Goal: Find contact information: Find contact information

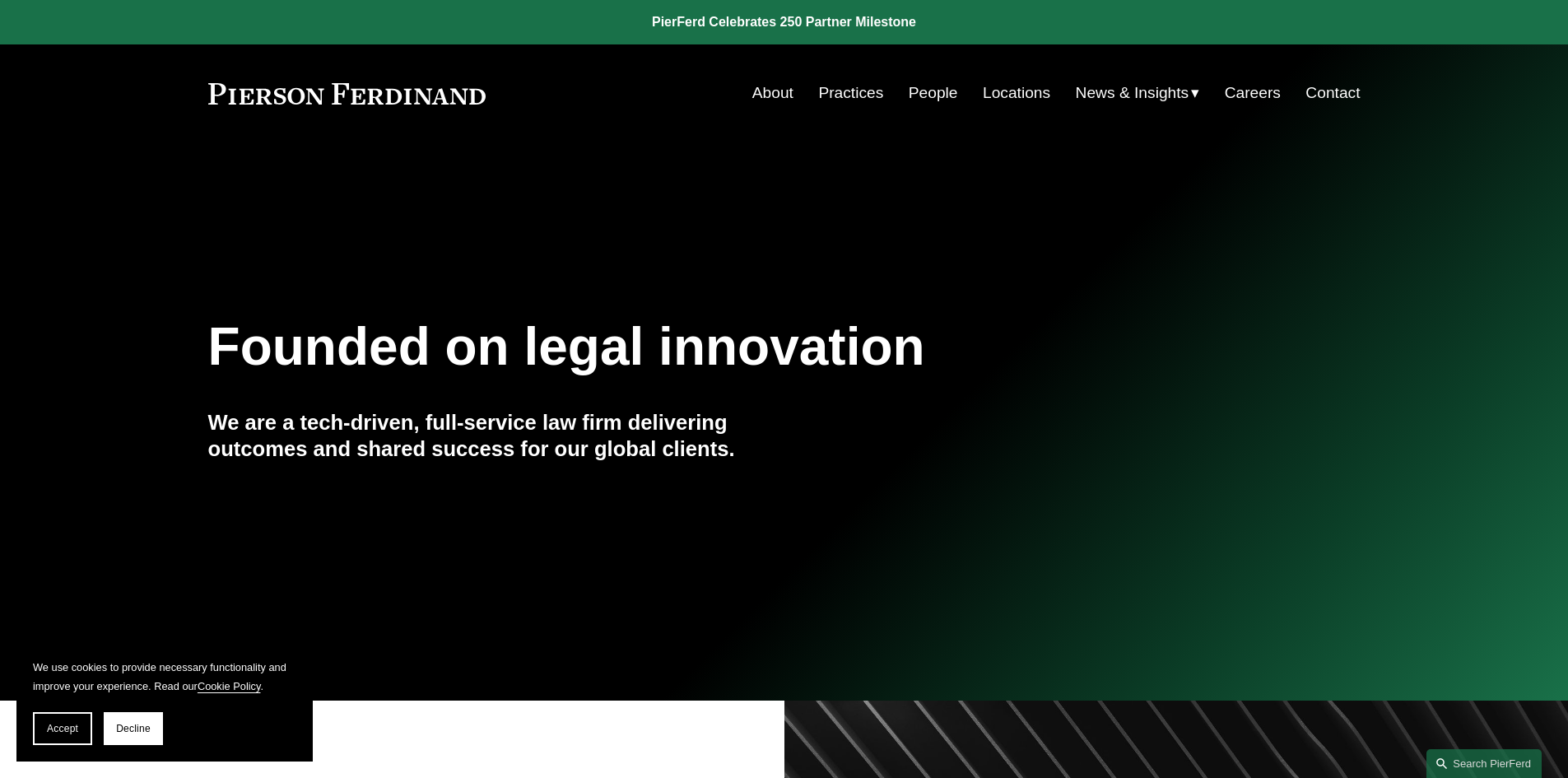
click at [1335, 83] on link "Contact" at bounding box center [1332, 93] width 54 height 31
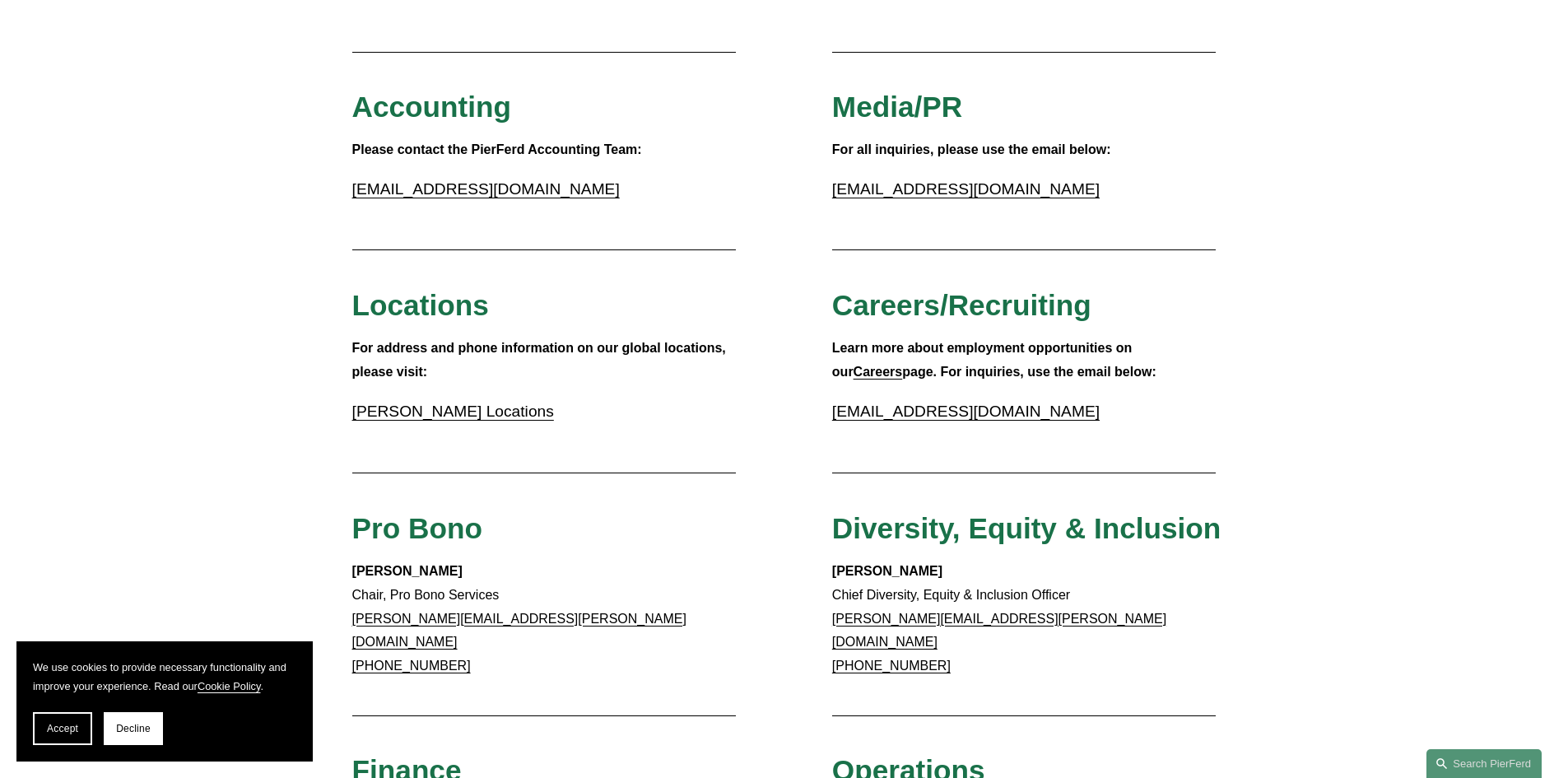
scroll to position [345, 0]
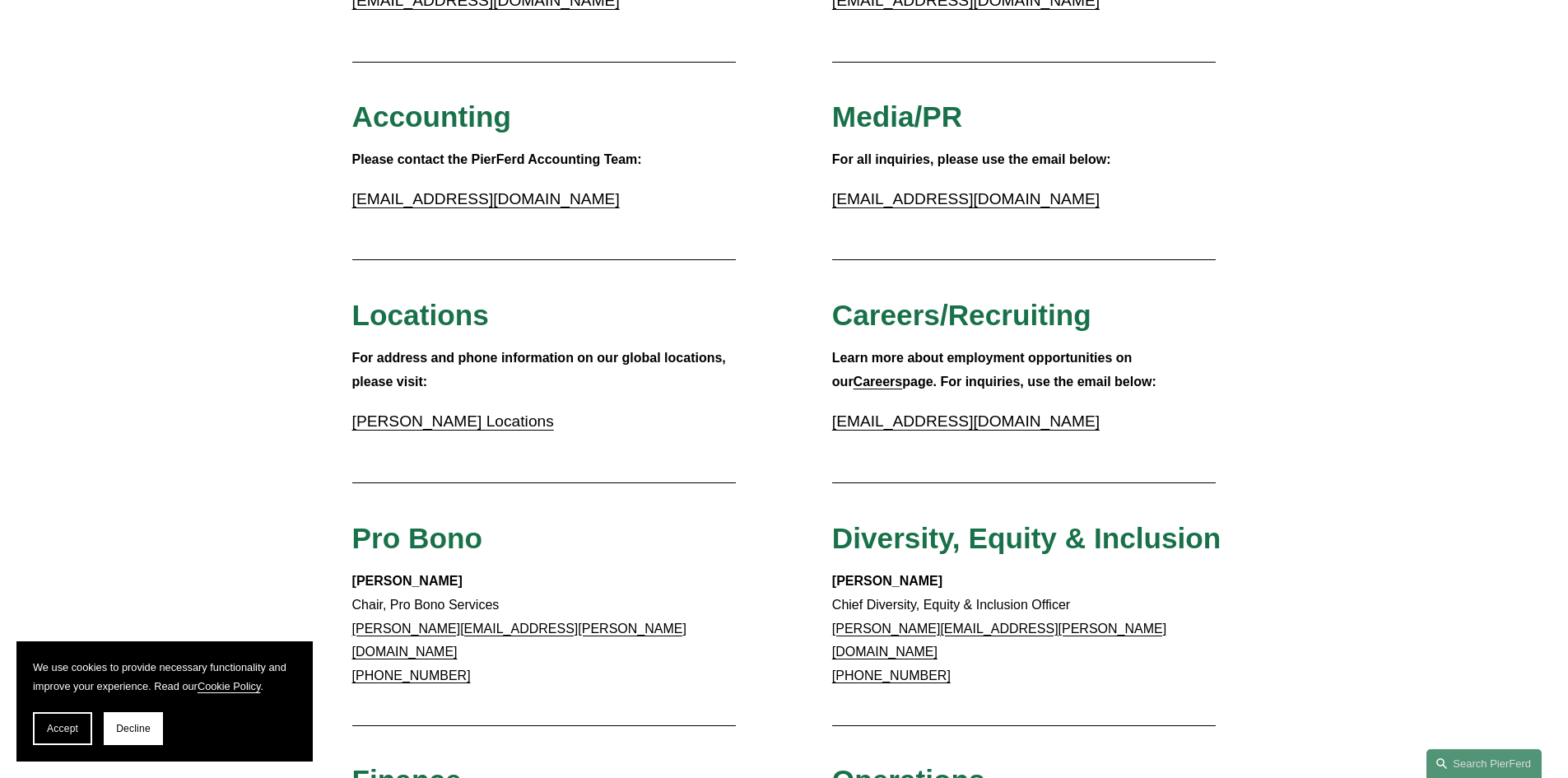
click at [443, 427] on link "Pierson Ferdinand Locations" at bounding box center [453, 421] width 202 height 18
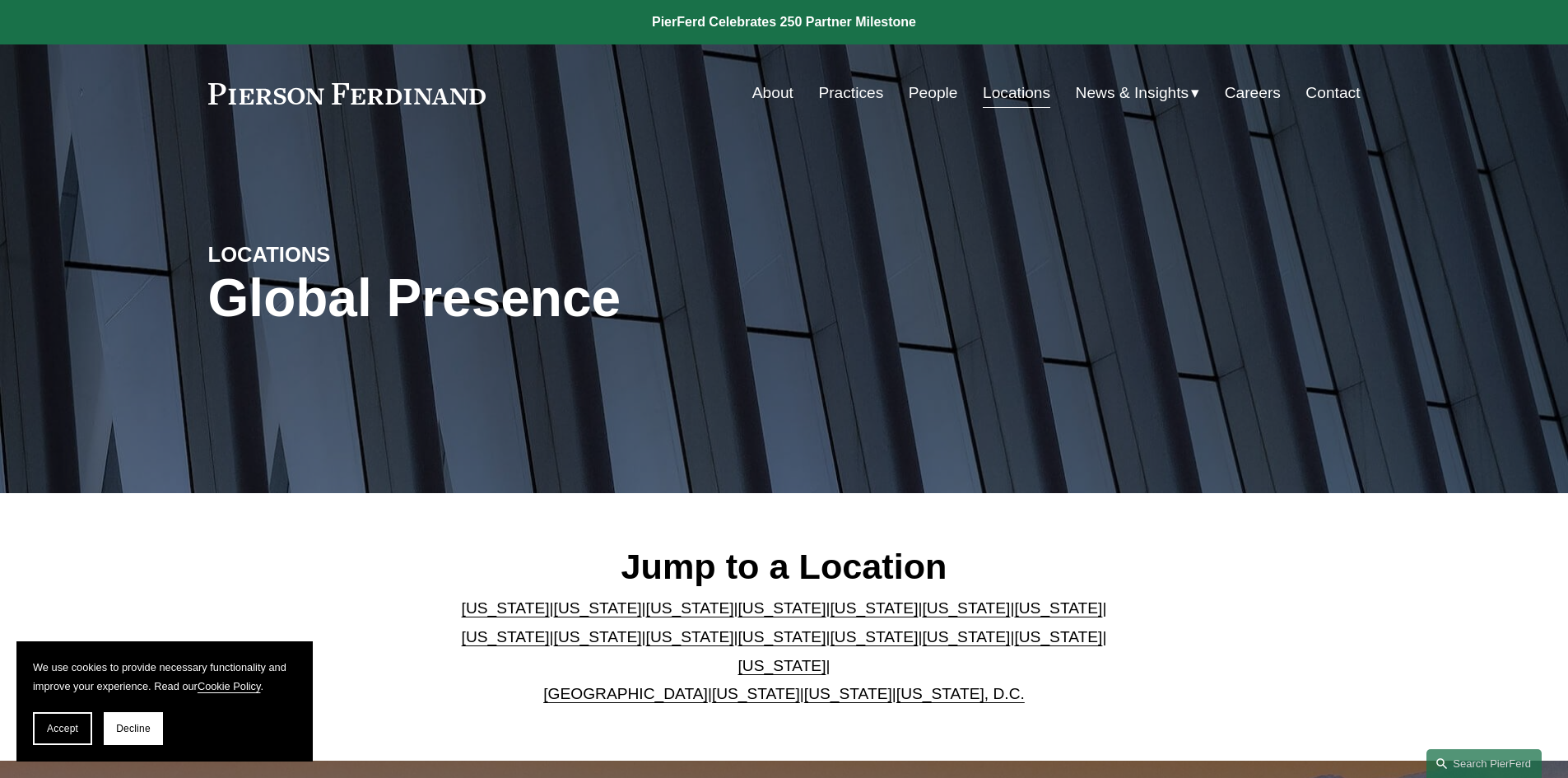
click at [923, 685] on link "Washington, D.C." at bounding box center [960, 694] width 128 height 18
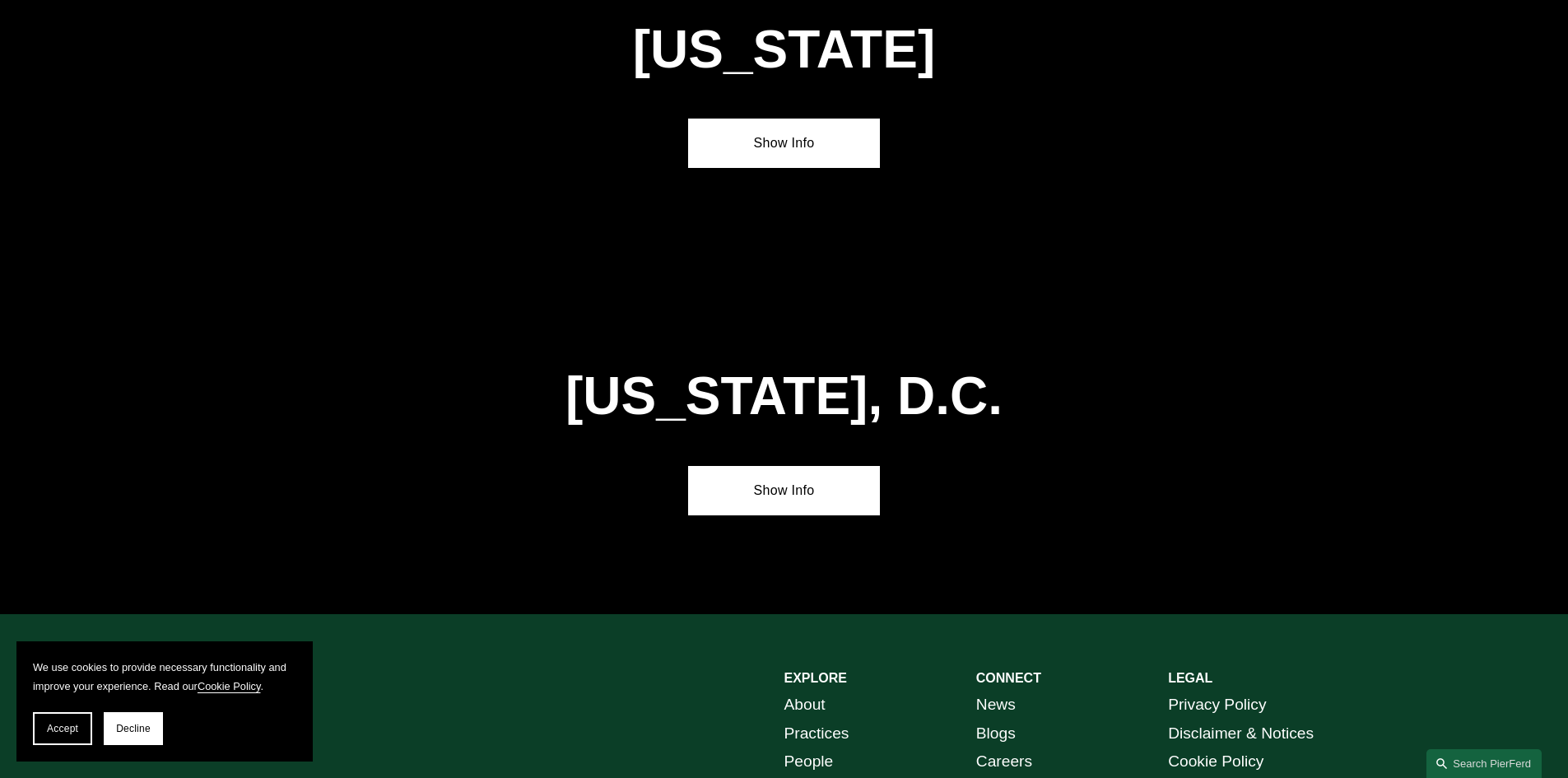
scroll to position [6942, 0]
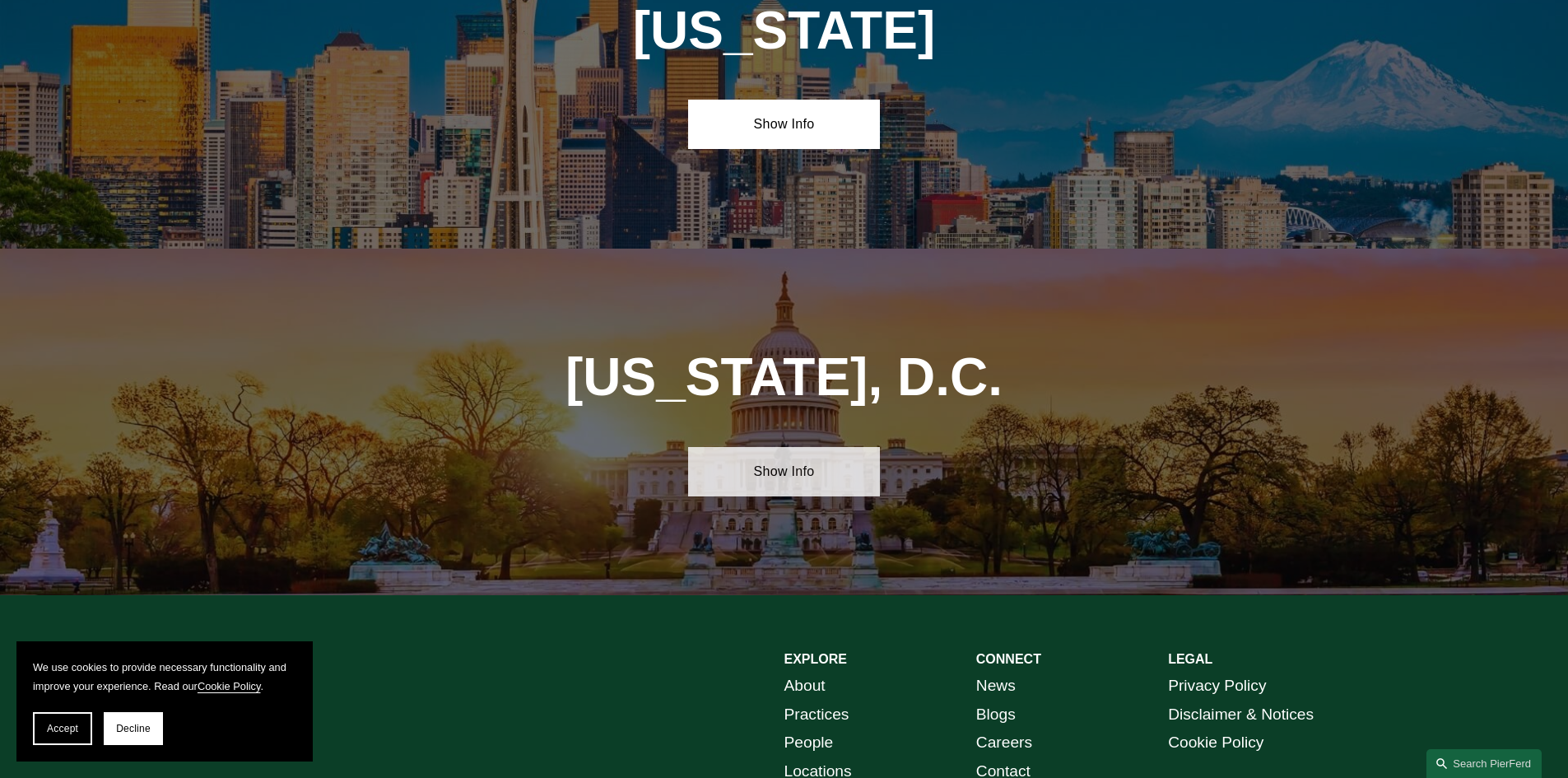
click at [805, 447] on link "Show Info" at bounding box center [784, 471] width 192 height 49
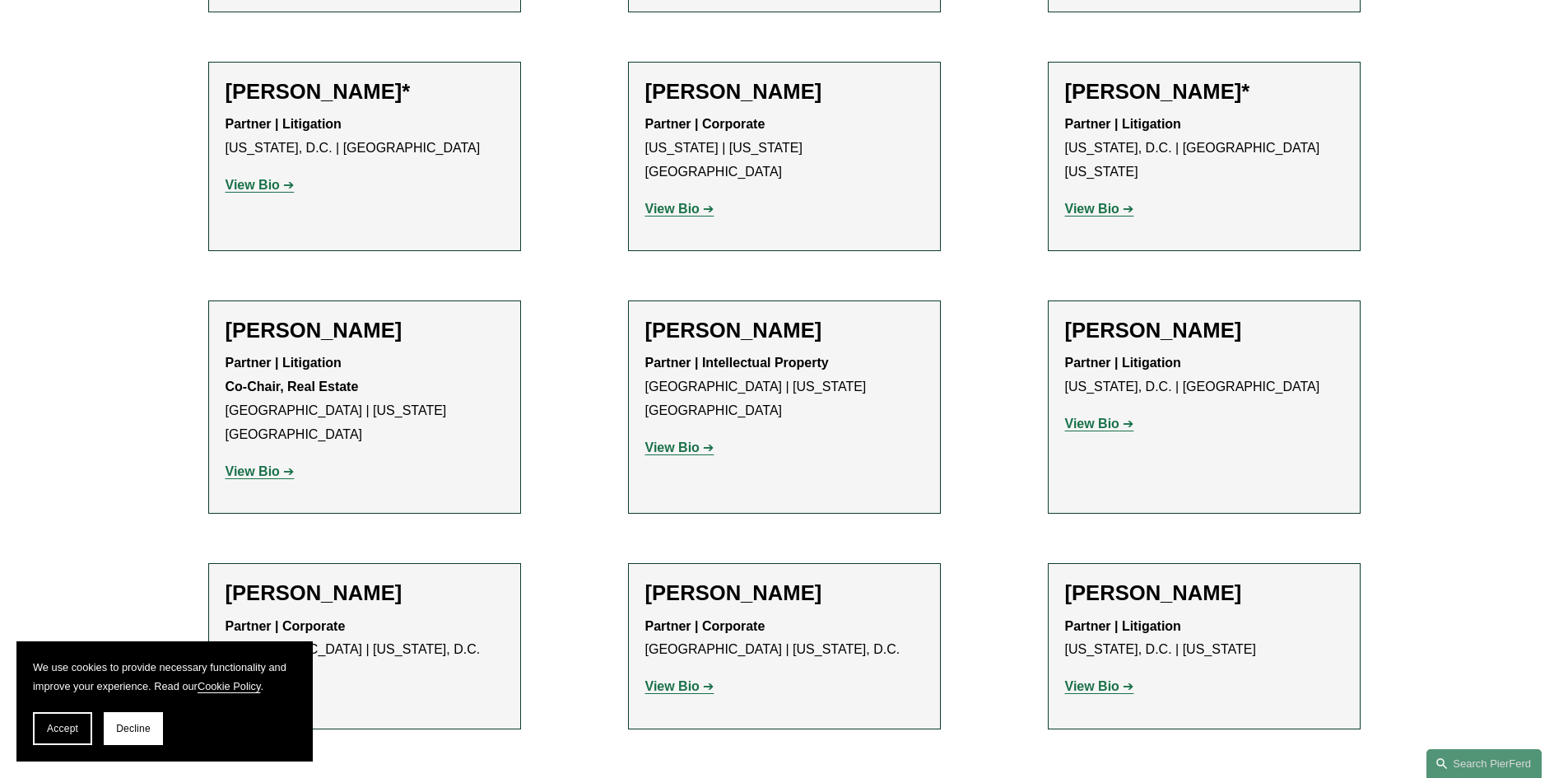
scroll to position [1242, 0]
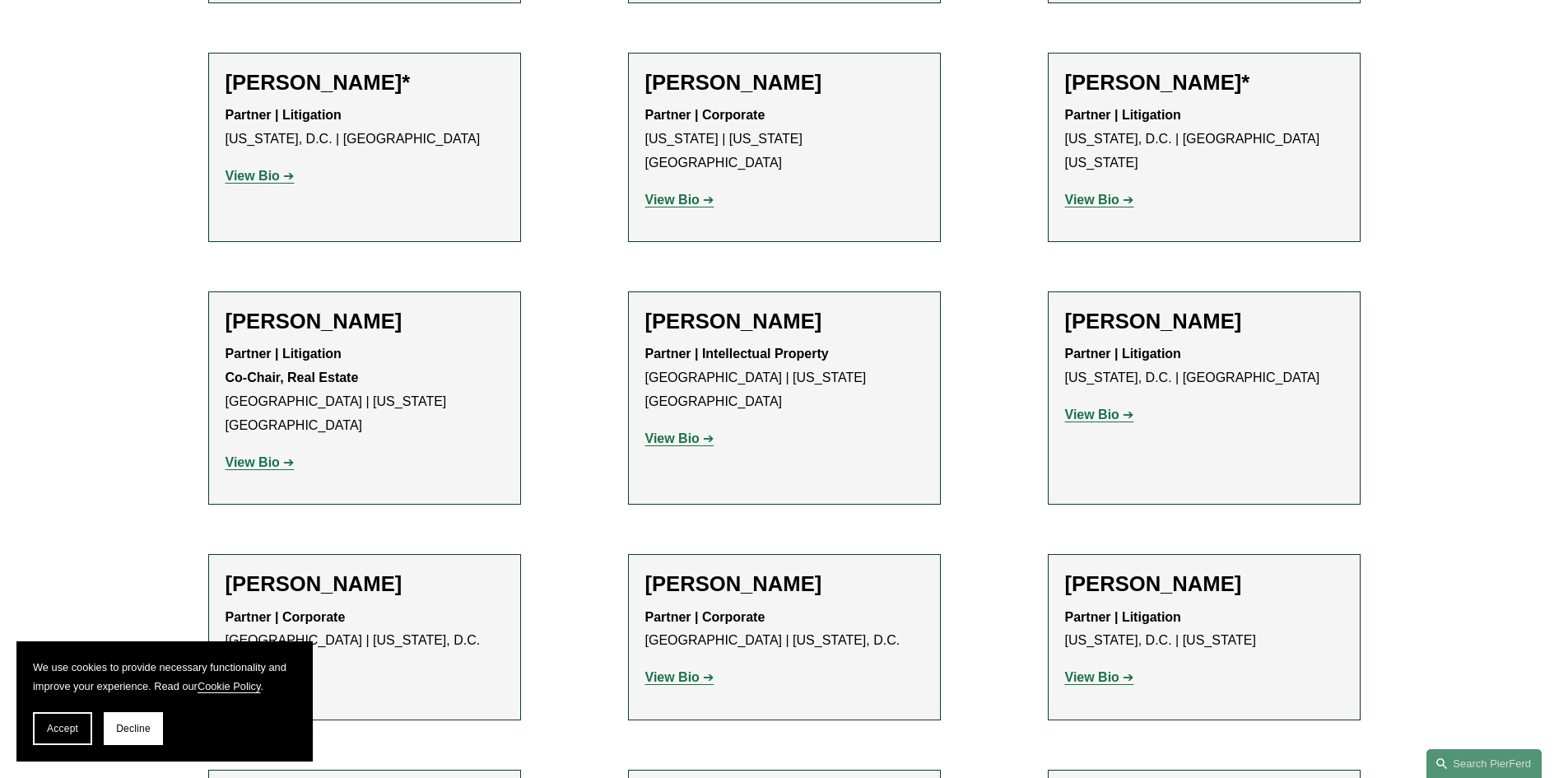
click at [1087, 408] on strong "View Bio" at bounding box center [1092, 414] width 54 height 14
